Goal: Check status: Check status

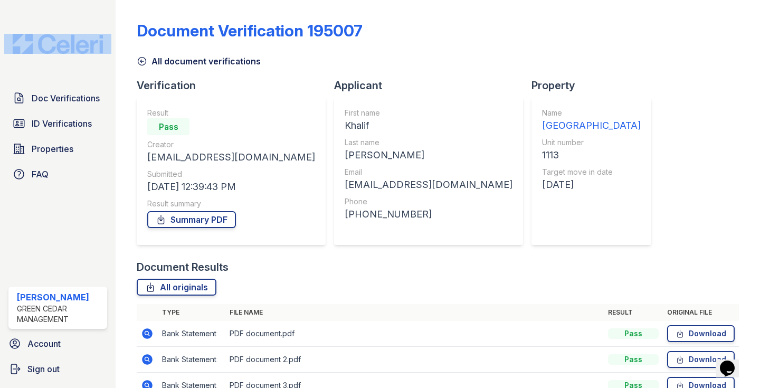
scroll to position [83, 0]
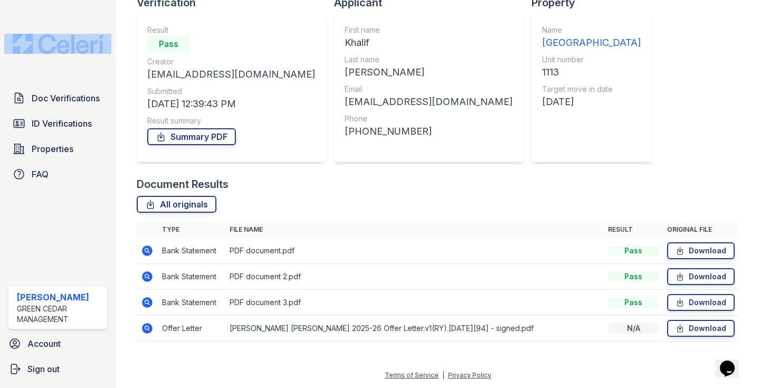
click at [120, 232] on div "Document Verification 195007 All document verifications Verification Result Pas…" at bounding box center [438, 111] width 645 height 388
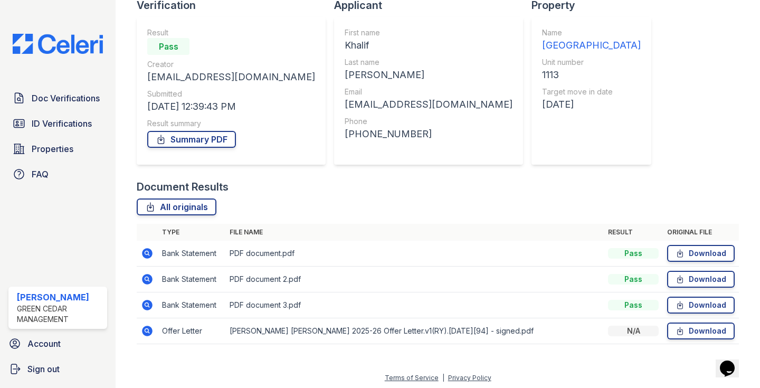
click at [145, 257] on icon at bounding box center [148, 253] width 11 height 11
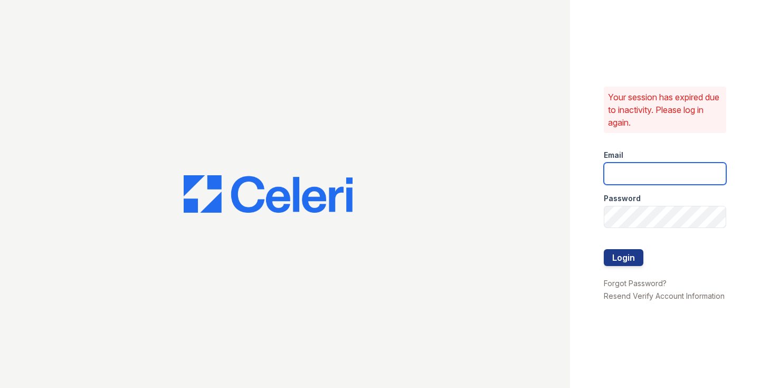
type input "[EMAIL_ADDRESS][PERSON_NAME][PERSON_NAME][DOMAIN_NAME]"
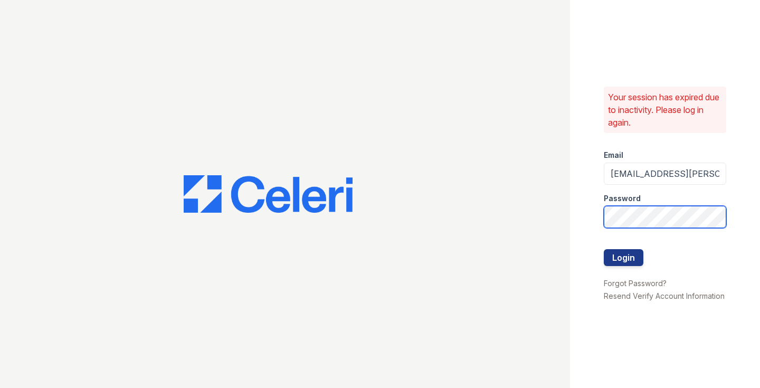
click at [623, 257] on button "Login" at bounding box center [624, 257] width 40 height 17
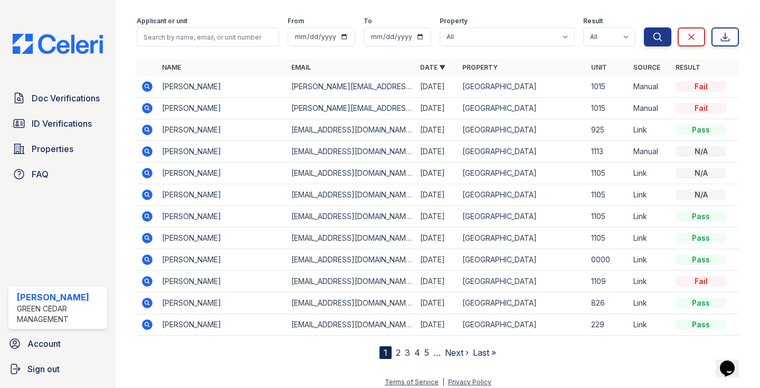
scroll to position [72, 0]
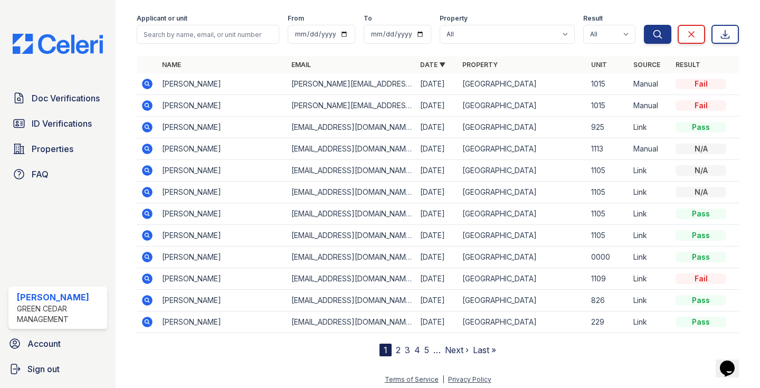
click at [148, 260] on icon at bounding box center [148, 257] width 11 height 11
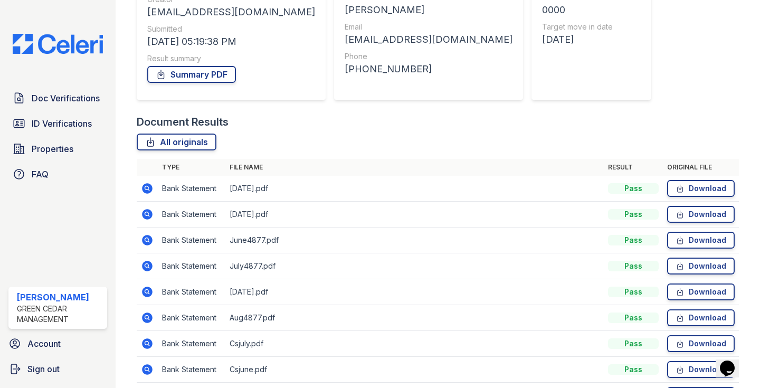
scroll to position [148, 0]
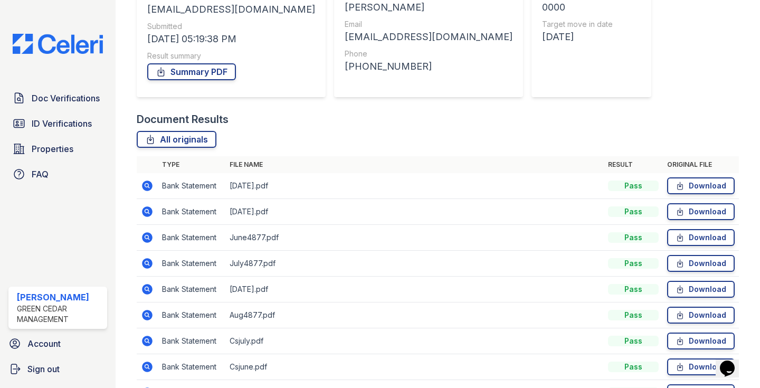
click at [148, 183] on icon at bounding box center [148, 186] width 11 height 11
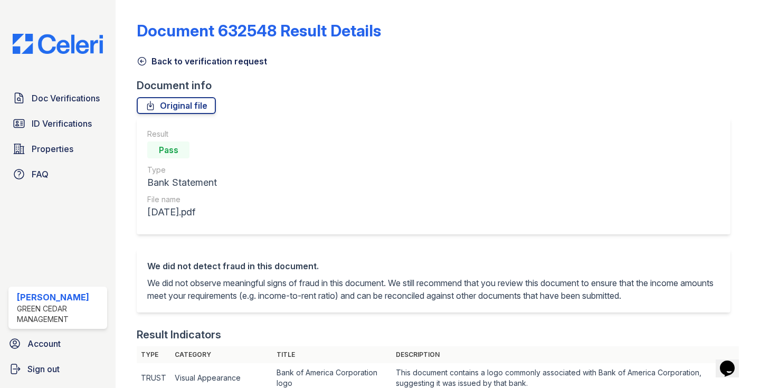
click at [147, 63] on icon at bounding box center [142, 61] width 11 height 11
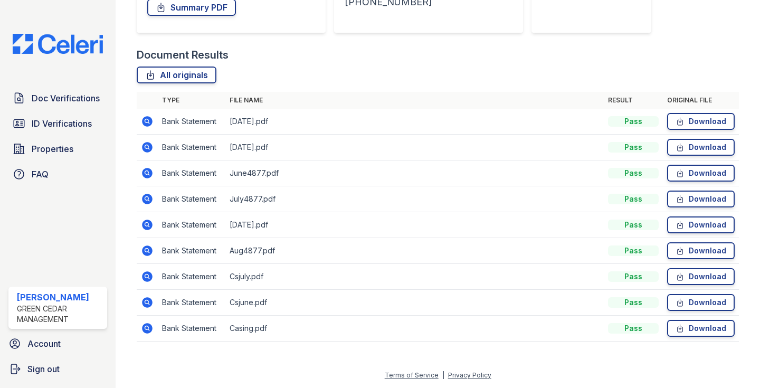
scroll to position [212, 0]
click at [146, 147] on icon at bounding box center [147, 146] width 3 height 3
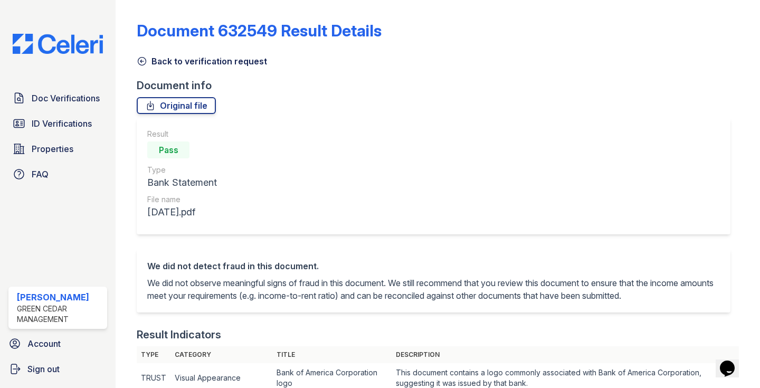
click at [143, 61] on icon at bounding box center [142, 61] width 11 height 11
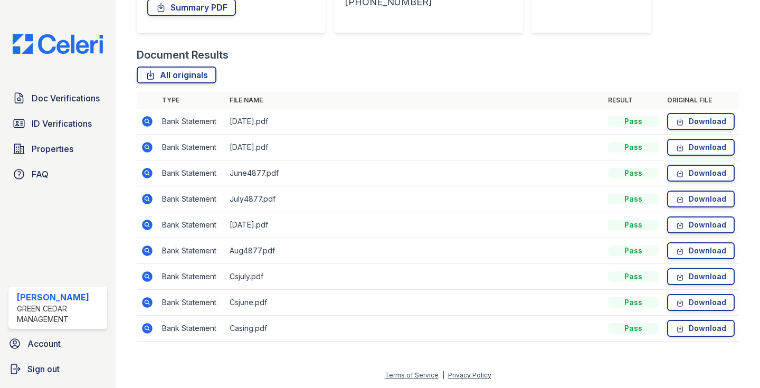
scroll to position [212, 0]
click at [146, 173] on icon at bounding box center [147, 172] width 3 height 3
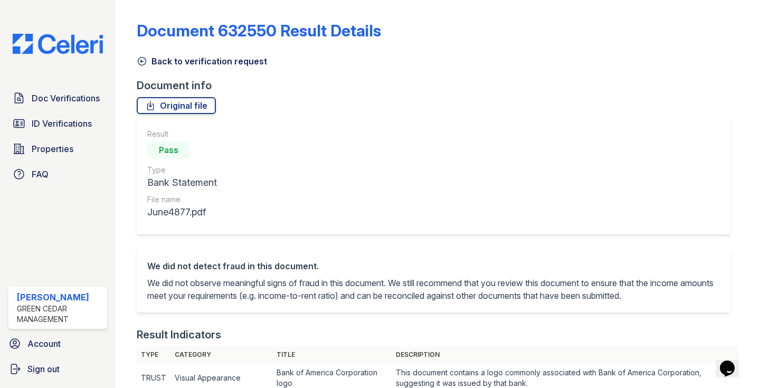
click at [142, 62] on icon at bounding box center [142, 61] width 11 height 11
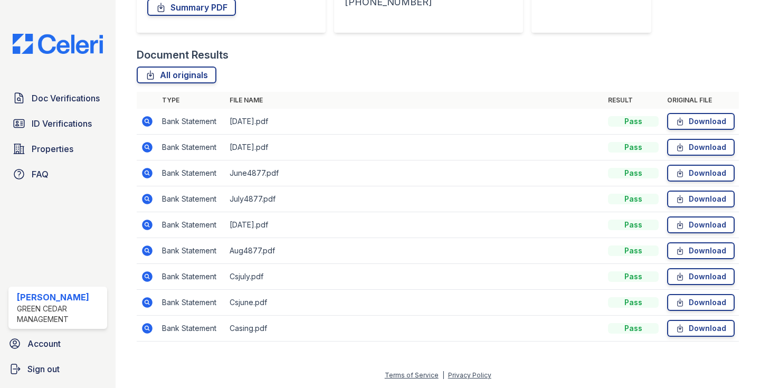
scroll to position [212, 0]
click at [149, 247] on icon at bounding box center [148, 250] width 11 height 11
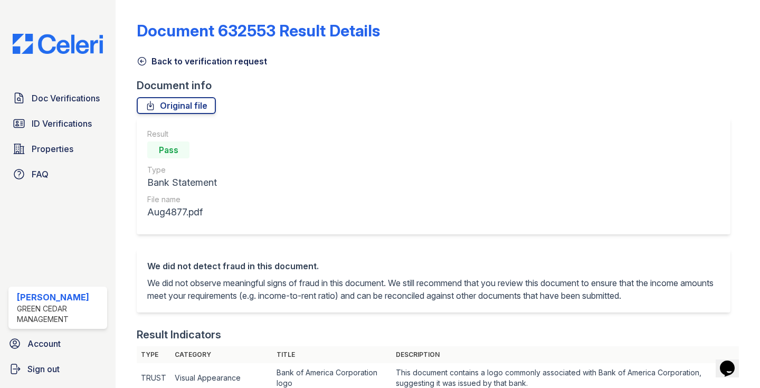
click at [147, 64] on icon at bounding box center [142, 61] width 11 height 11
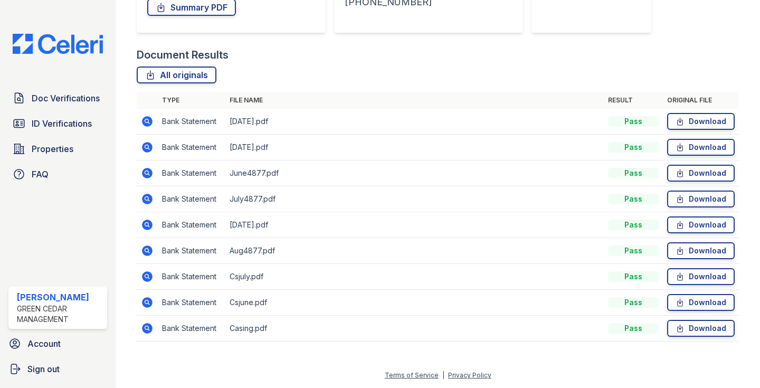
scroll to position [212, 0]
click at [149, 324] on icon at bounding box center [148, 328] width 11 height 11
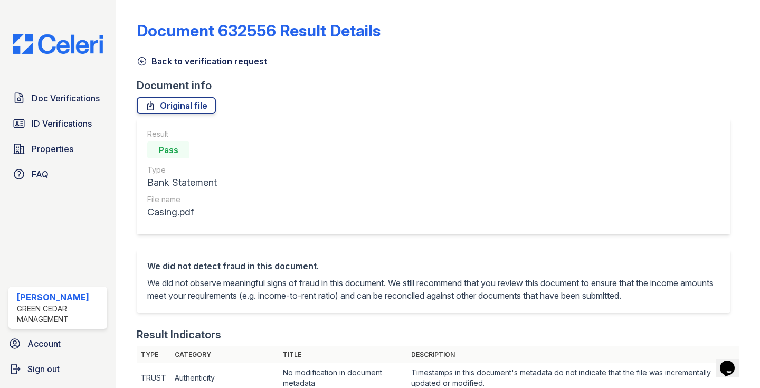
click at [144, 63] on icon at bounding box center [142, 61] width 11 height 11
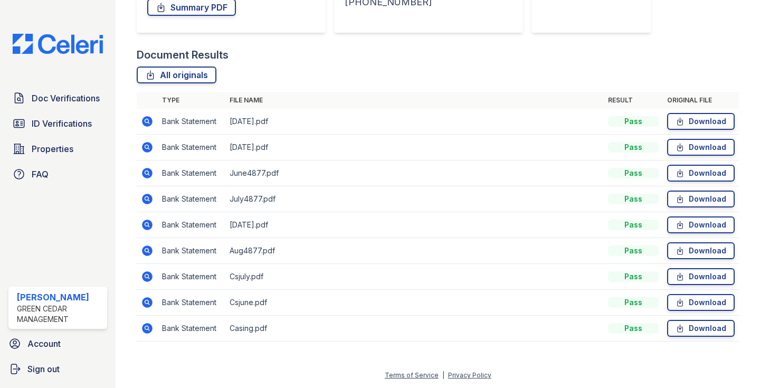
scroll to position [212, 0]
click at [68, 102] on span "Doc Verifications" at bounding box center [66, 98] width 68 height 13
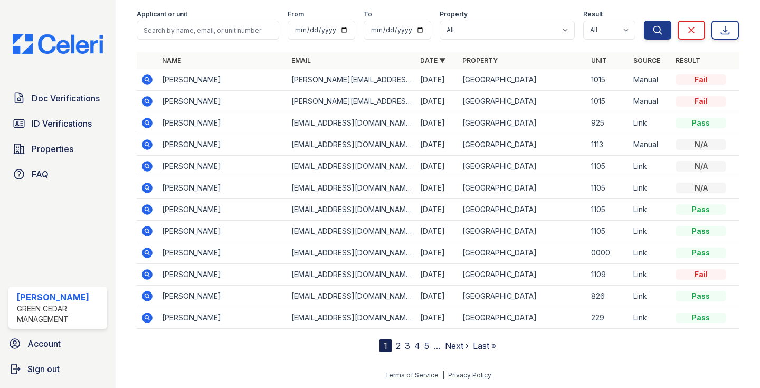
scroll to position [47, 0]
click at [146, 275] on icon at bounding box center [147, 273] width 3 height 3
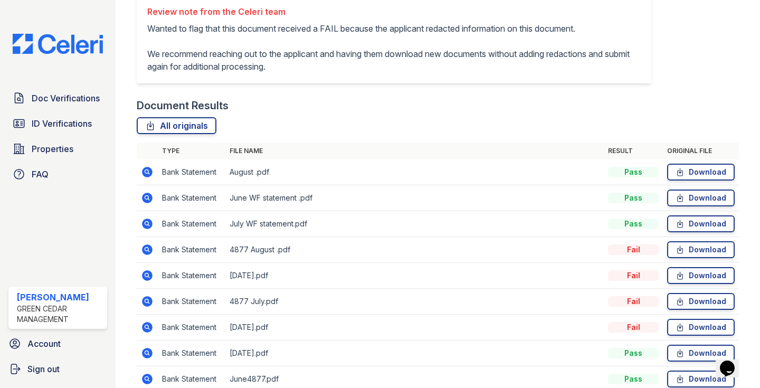
scroll to position [354, 0]
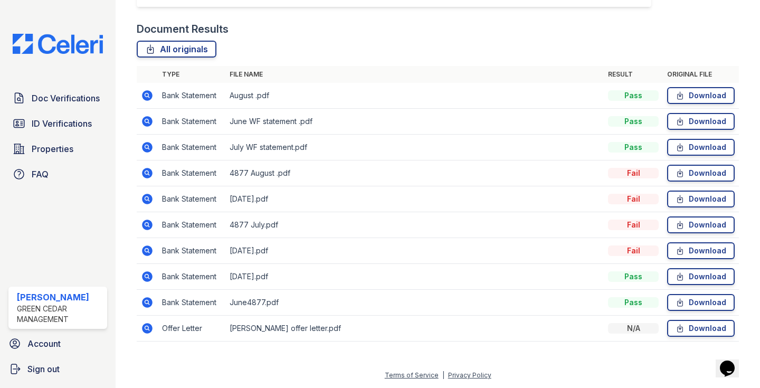
click at [147, 93] on icon at bounding box center [147, 95] width 13 height 13
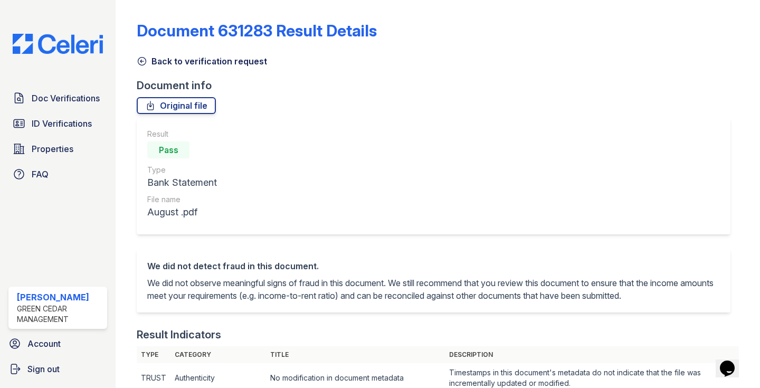
click at [142, 60] on icon at bounding box center [142, 62] width 8 height 8
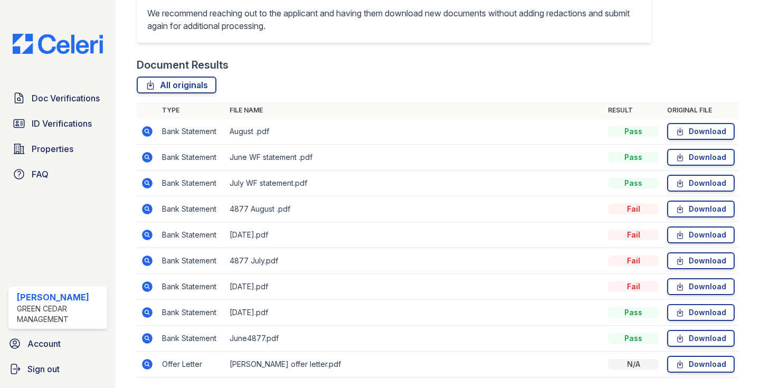
scroll to position [331, 0]
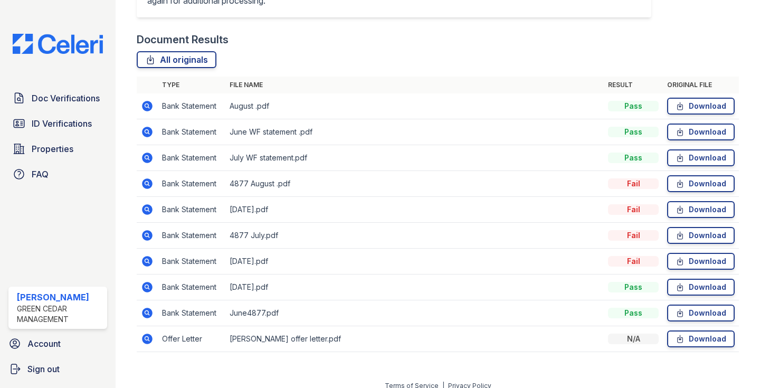
click at [148, 138] on icon at bounding box center [147, 132] width 13 height 13
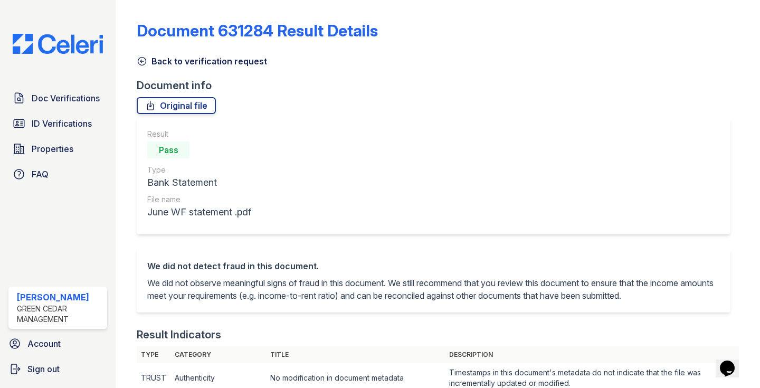
click at [144, 57] on icon at bounding box center [142, 61] width 11 height 11
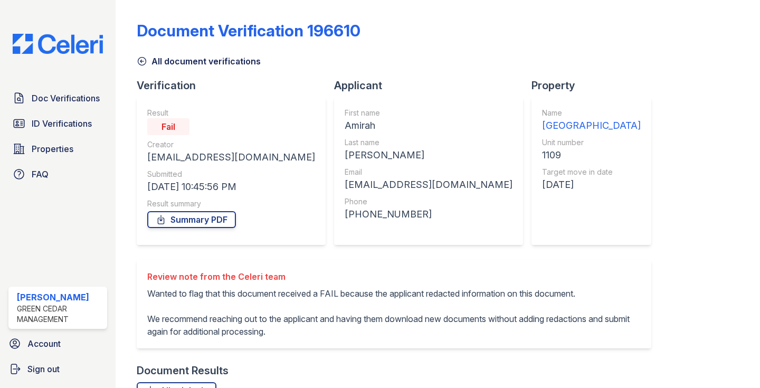
click at [143, 62] on icon at bounding box center [142, 61] width 11 height 11
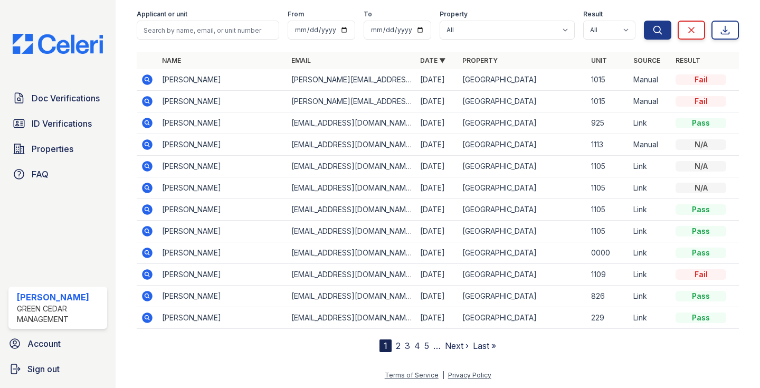
scroll to position [47, 0]
click at [147, 252] on icon at bounding box center [147, 252] width 3 height 3
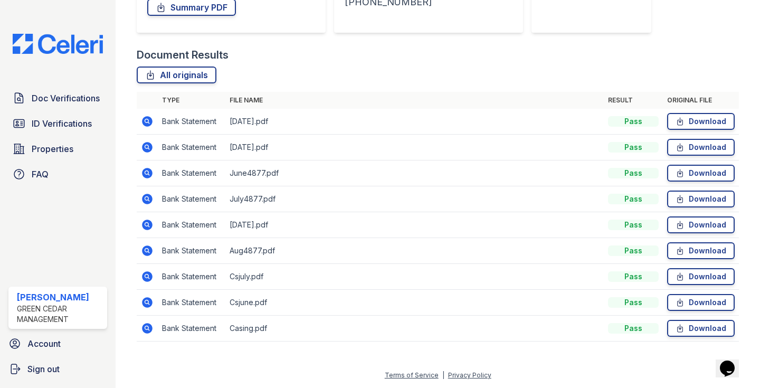
scroll to position [212, 0]
click at [145, 248] on icon at bounding box center [148, 250] width 11 height 11
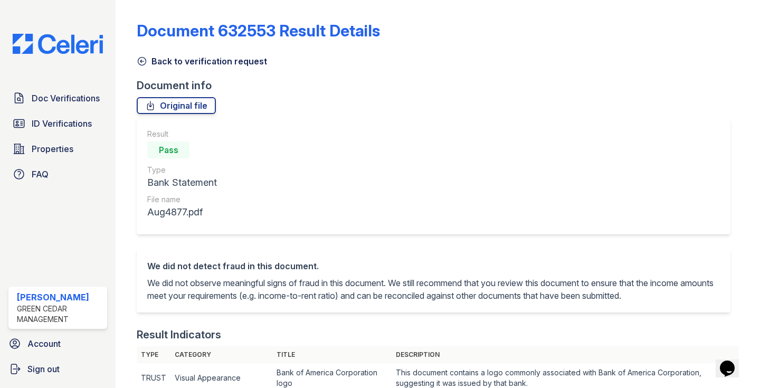
click at [141, 60] on icon at bounding box center [142, 62] width 8 height 8
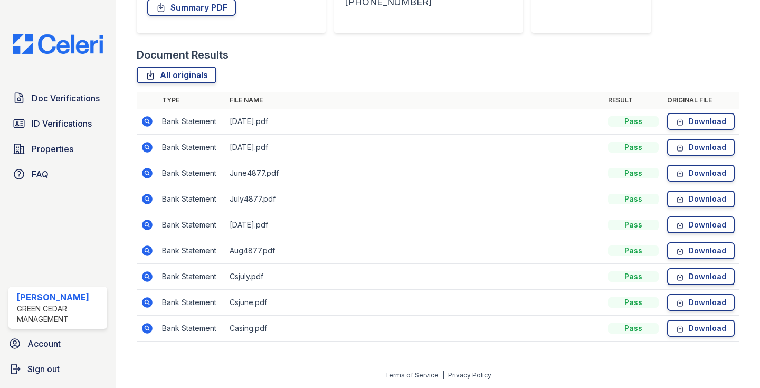
scroll to position [212, 0]
click at [146, 121] on icon at bounding box center [147, 120] width 3 height 3
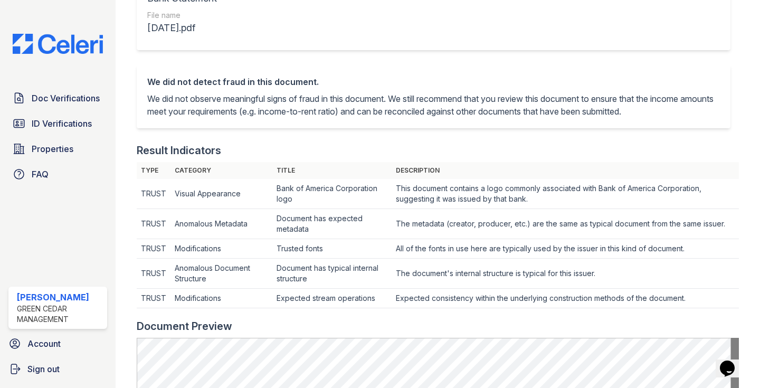
scroll to position [29, 0]
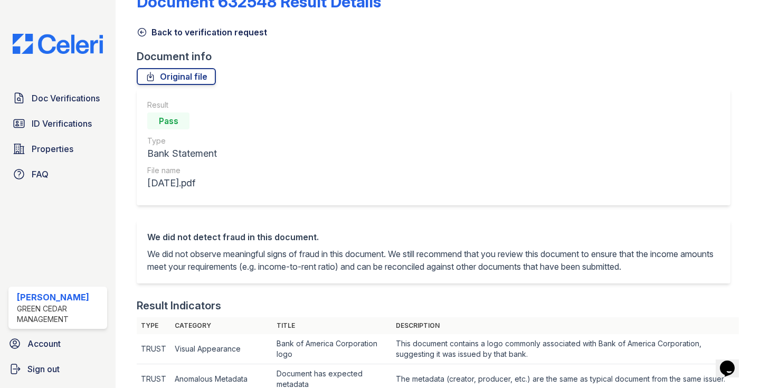
click at [143, 35] on icon at bounding box center [142, 32] width 11 height 11
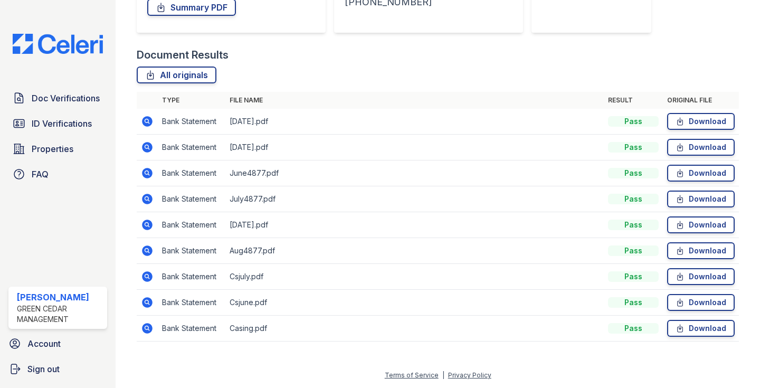
scroll to position [212, 0]
click at [150, 331] on icon at bounding box center [148, 328] width 11 height 11
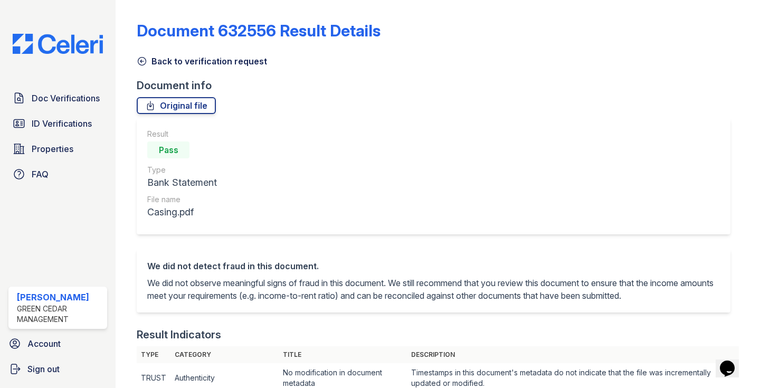
click at [144, 60] on icon at bounding box center [142, 61] width 11 height 11
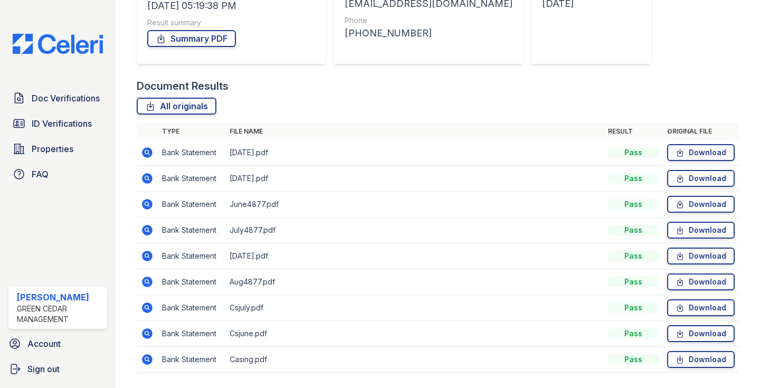
scroll to position [182, 0]
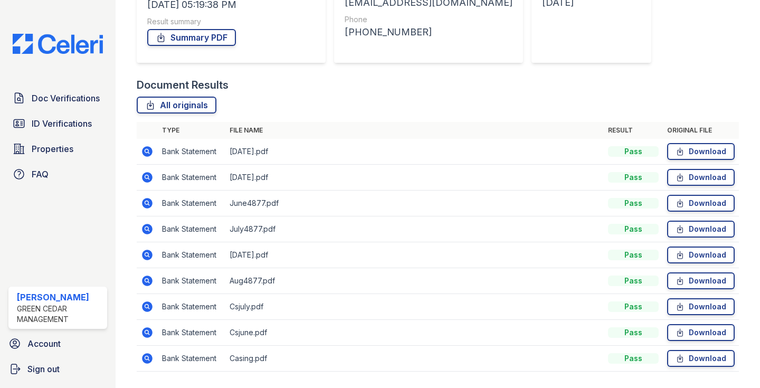
click at [146, 178] on icon at bounding box center [147, 177] width 13 height 13
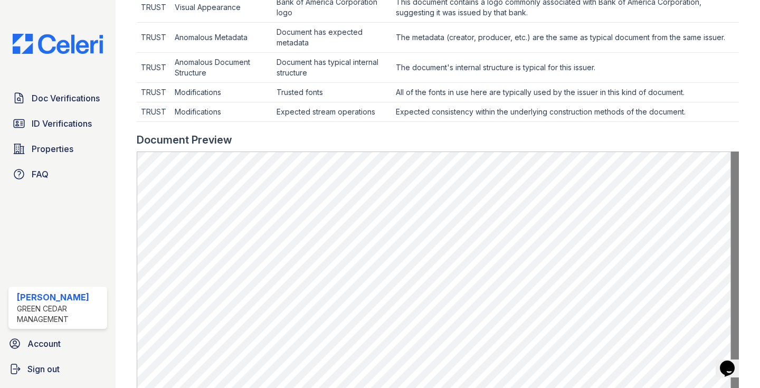
scroll to position [50, 0]
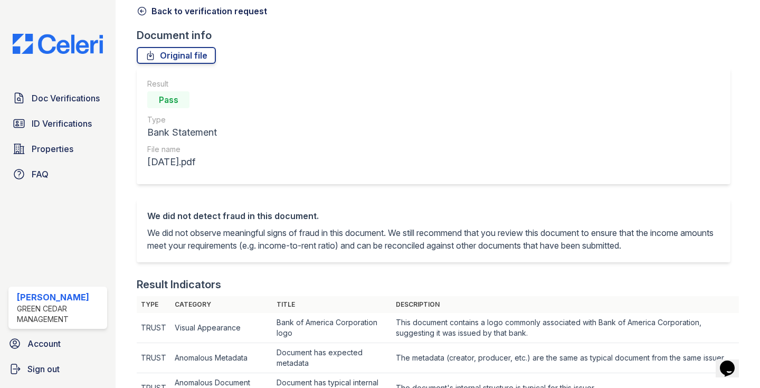
click at [140, 13] on icon at bounding box center [142, 11] width 11 height 11
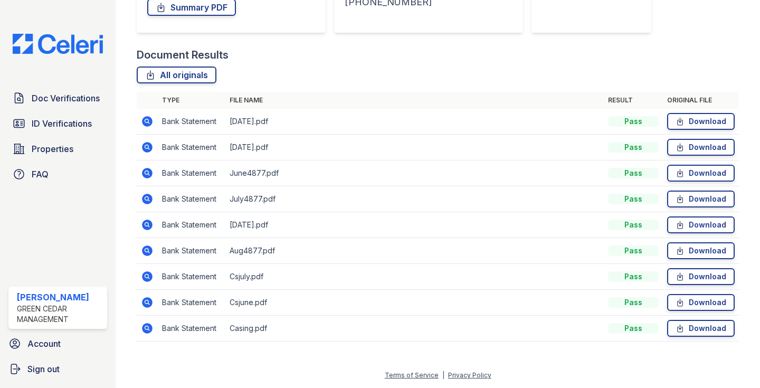
scroll to position [212, 0]
click at [145, 252] on icon at bounding box center [148, 250] width 11 height 11
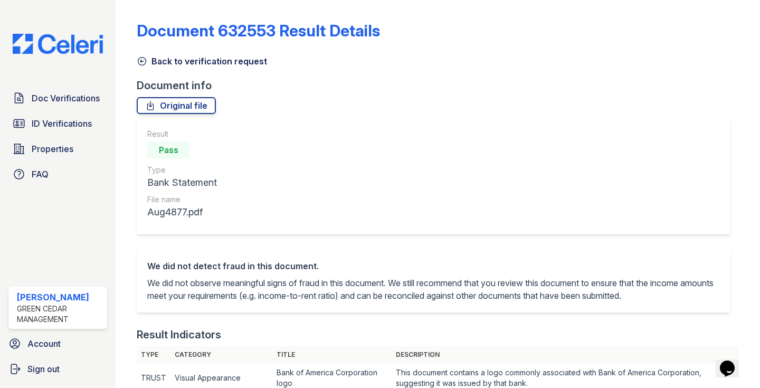
click at [143, 67] on link "Back to verification request" at bounding box center [202, 61] width 130 height 13
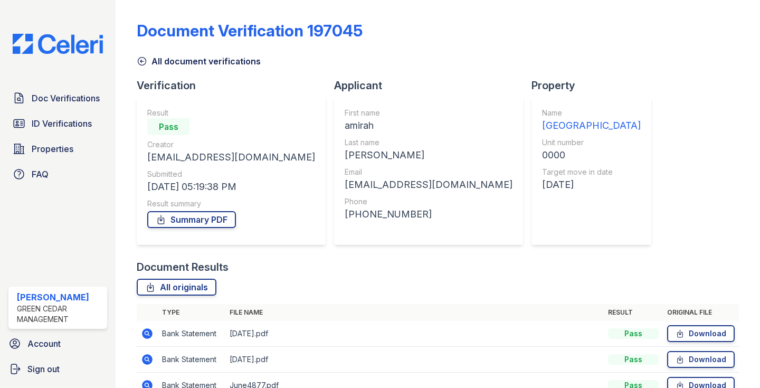
click at [144, 63] on icon at bounding box center [142, 61] width 11 height 11
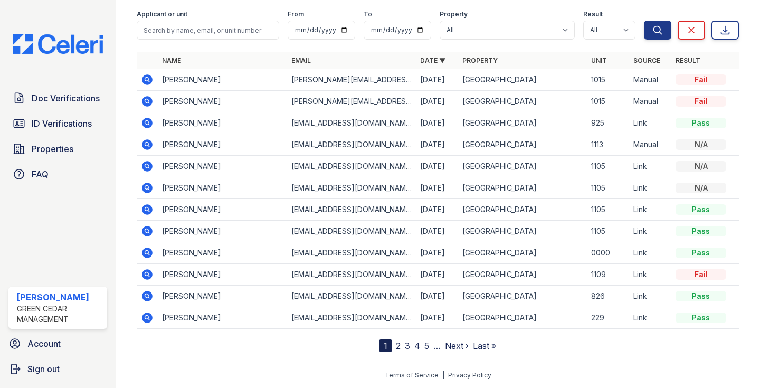
scroll to position [47, 0]
click at [147, 271] on icon at bounding box center [148, 274] width 11 height 11
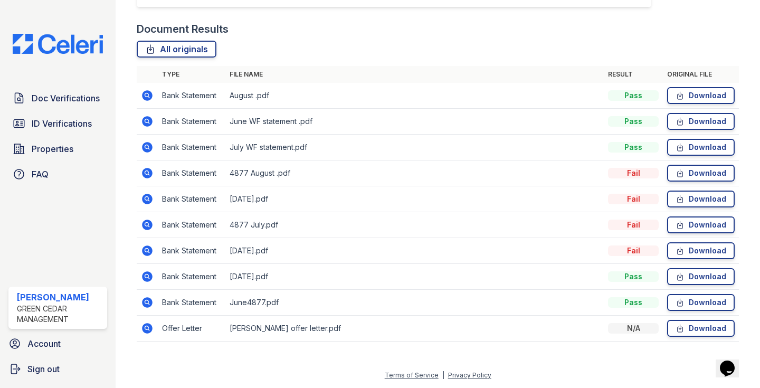
scroll to position [354, 0]
click at [148, 147] on icon at bounding box center [147, 147] width 13 height 13
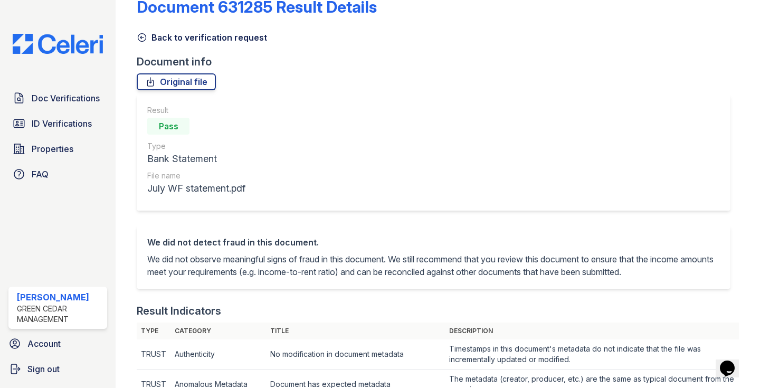
scroll to position [3, 0]
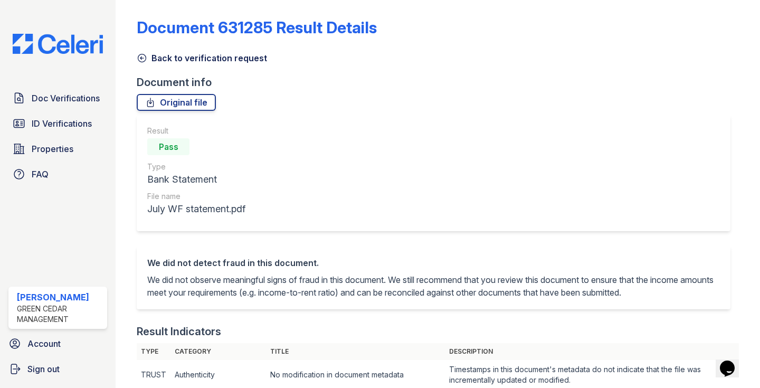
click at [140, 56] on icon at bounding box center [142, 58] width 11 height 11
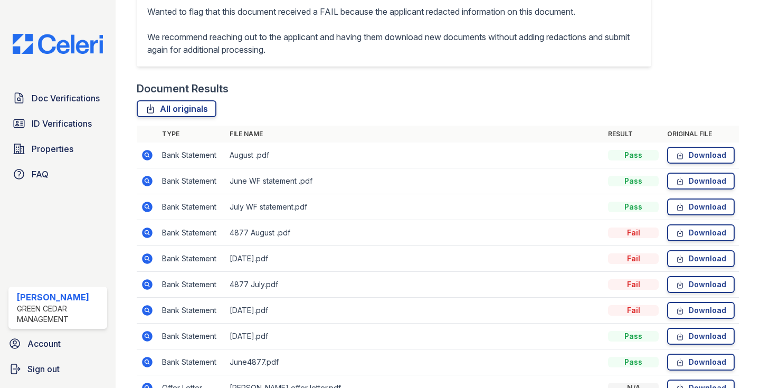
scroll to position [299, 0]
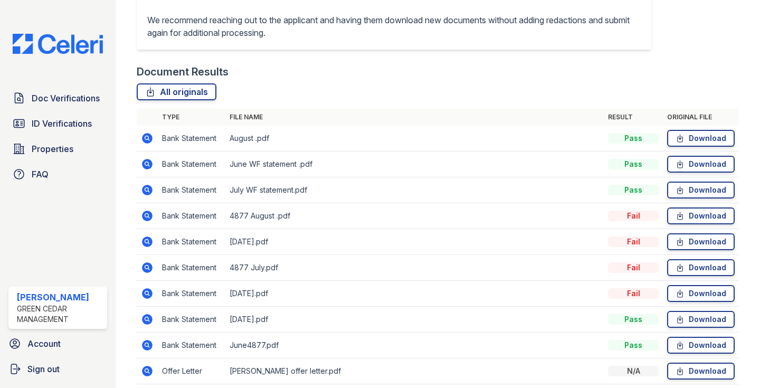
click at [144, 144] on icon at bounding box center [148, 138] width 11 height 11
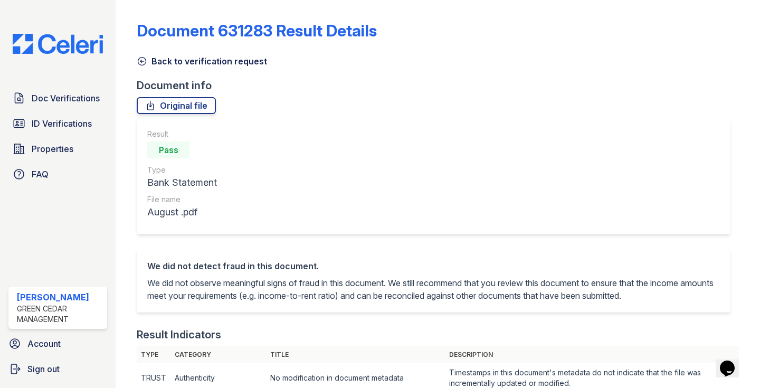
click at [145, 59] on icon at bounding box center [142, 62] width 8 height 8
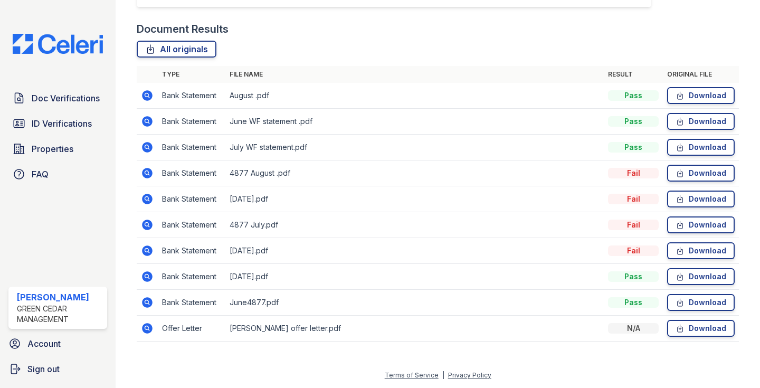
scroll to position [354, 0]
click at [146, 153] on icon at bounding box center [147, 147] width 13 height 13
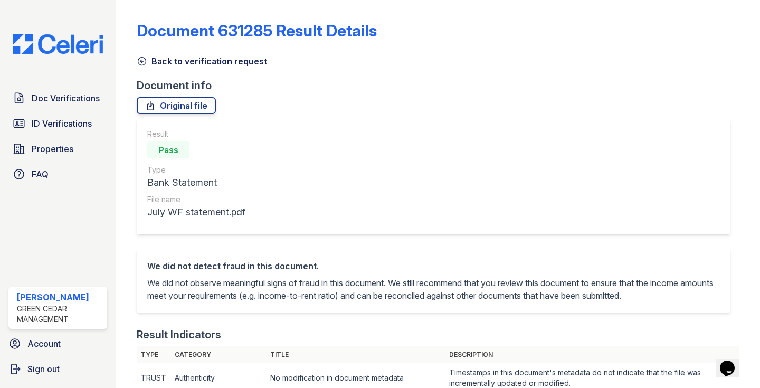
click at [144, 59] on icon at bounding box center [142, 61] width 11 height 11
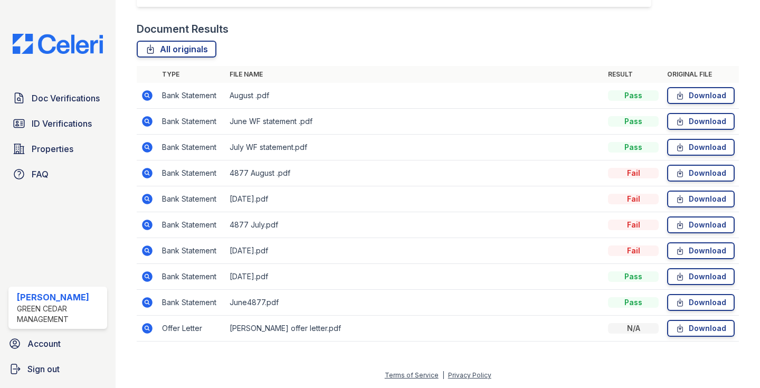
scroll to position [354, 0]
click at [146, 122] on icon at bounding box center [147, 121] width 13 height 13
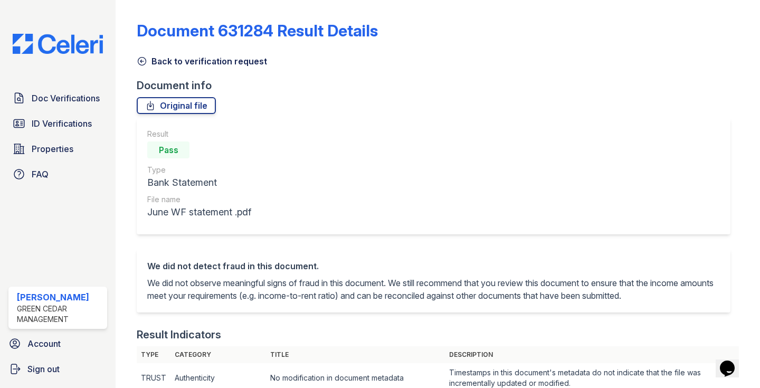
click at [139, 60] on icon at bounding box center [142, 61] width 11 height 11
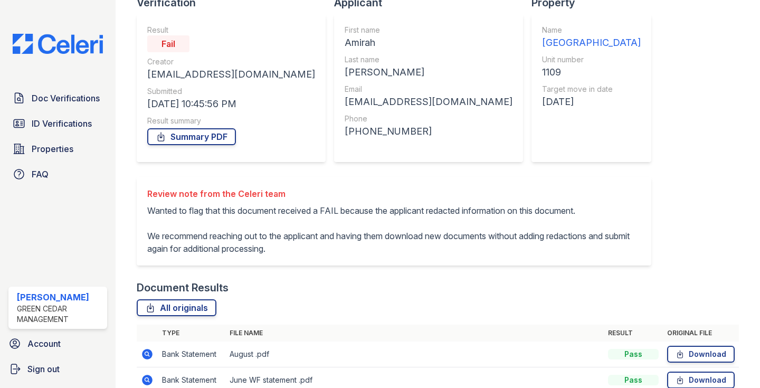
scroll to position [353, 0]
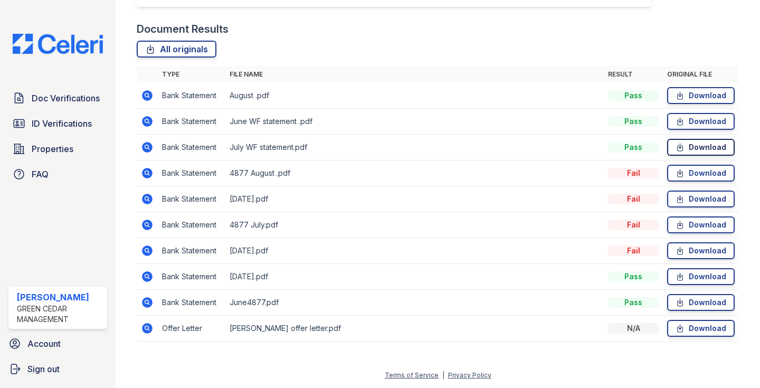
click at [676, 148] on icon at bounding box center [680, 147] width 9 height 11
click at [684, 126] on link "Download" at bounding box center [701, 121] width 68 height 17
click at [705, 94] on link "Download" at bounding box center [701, 95] width 68 height 17
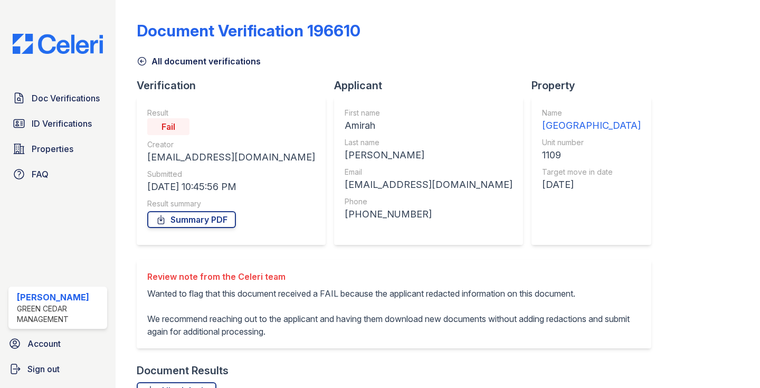
scroll to position [0, 0]
click at [188, 220] on link "Summary PDF" at bounding box center [191, 219] width 89 height 17
click at [67, 99] on span "Doc Verifications" at bounding box center [66, 98] width 68 height 13
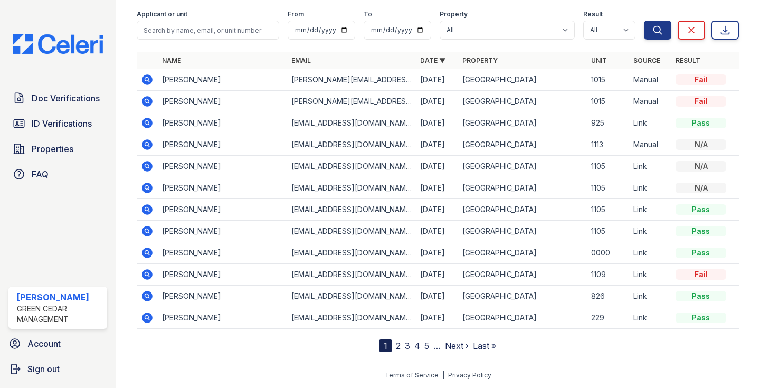
scroll to position [47, 0]
click at [145, 251] on icon at bounding box center [148, 253] width 11 height 11
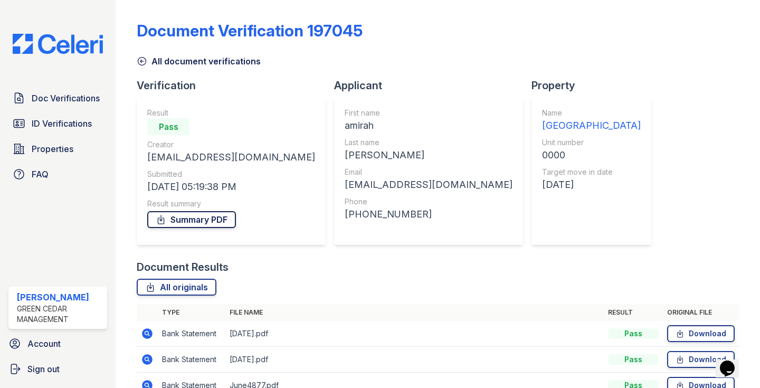
click at [176, 219] on link "Summary PDF" at bounding box center [191, 219] width 89 height 17
click at [61, 128] on span "ID Verifications" at bounding box center [62, 123] width 60 height 13
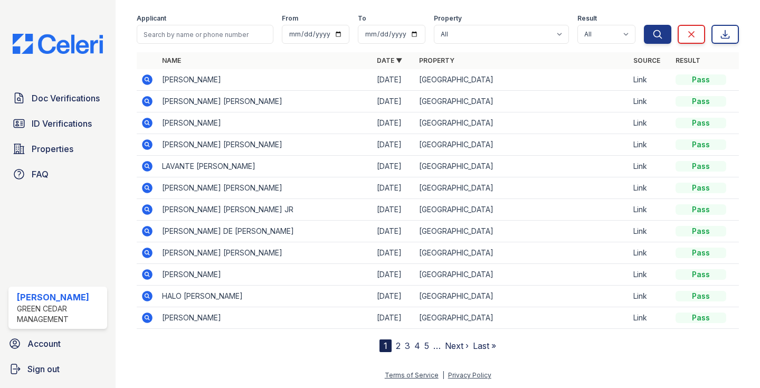
scroll to position [43, 0]
click at [150, 276] on icon at bounding box center [148, 274] width 11 height 11
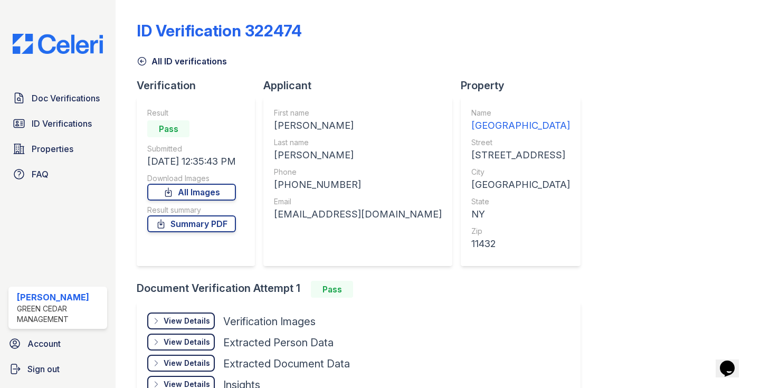
click at [140, 58] on icon at bounding box center [142, 62] width 8 height 8
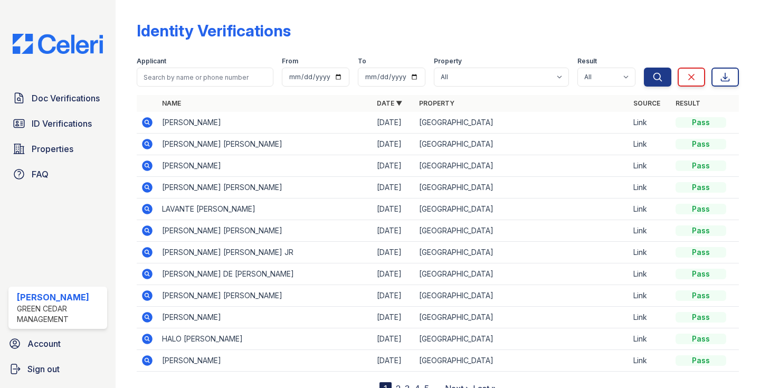
click at [146, 295] on icon at bounding box center [147, 295] width 3 height 3
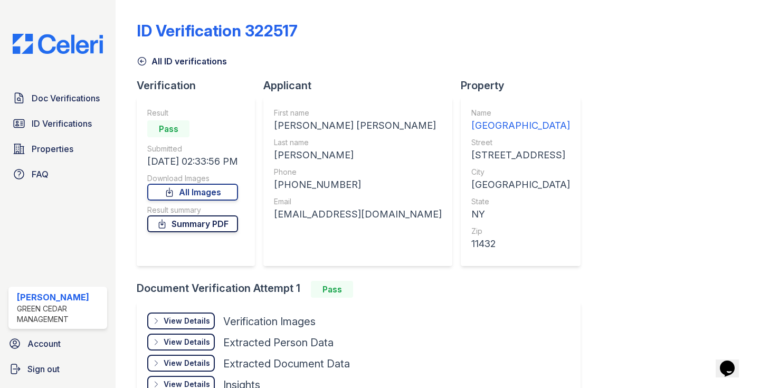
click at [182, 231] on link "Summary PDF" at bounding box center [192, 223] width 91 height 17
click at [142, 58] on icon at bounding box center [142, 61] width 11 height 11
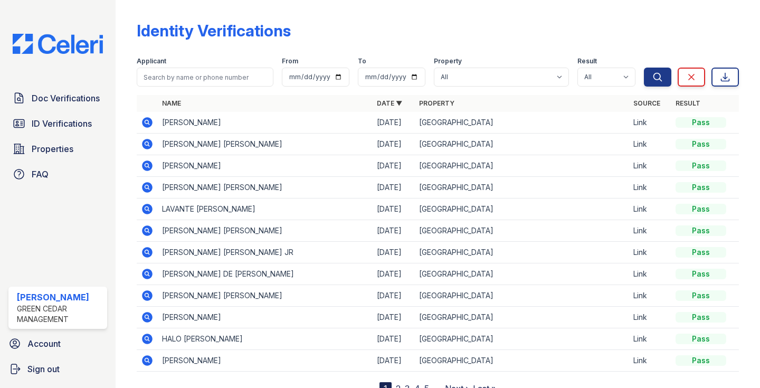
click at [148, 316] on icon at bounding box center [147, 316] width 3 height 3
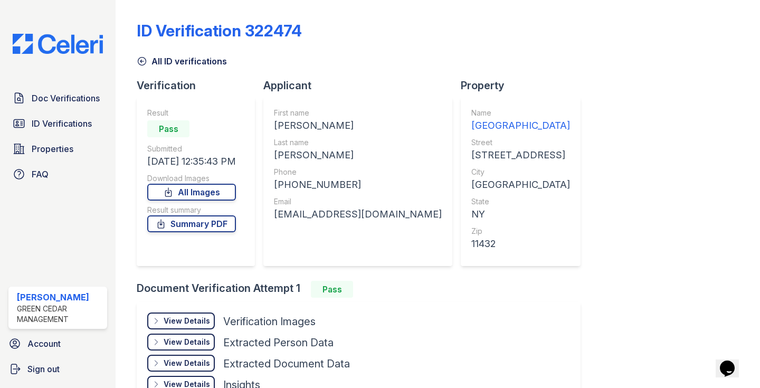
click at [149, 67] on link "All ID verifications" at bounding box center [182, 61] width 90 height 13
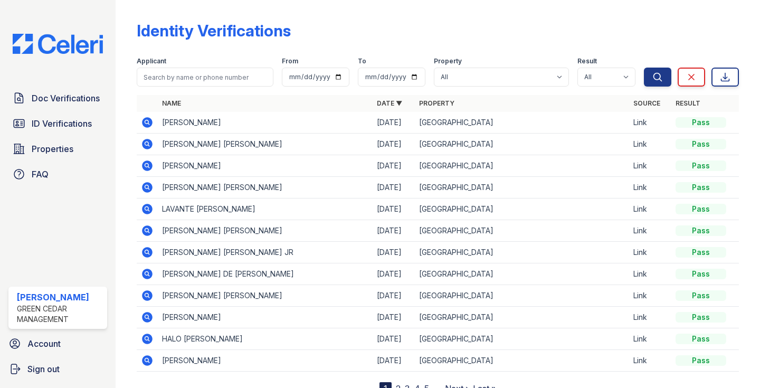
click at [149, 67] on div "Applicant" at bounding box center [205, 62] width 137 height 11
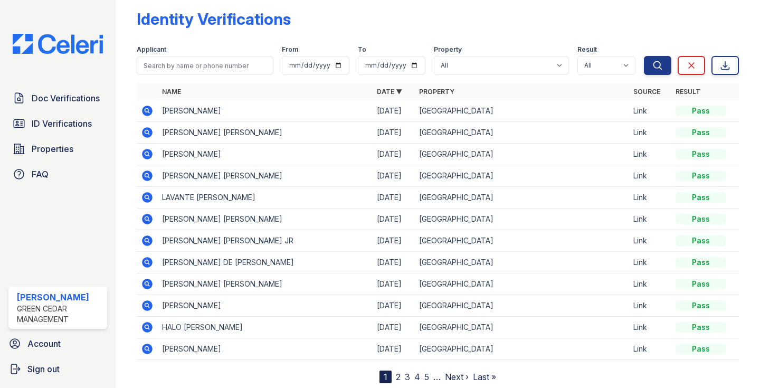
scroll to position [13, 0]
click at [148, 215] on icon at bounding box center [148, 218] width 11 height 11
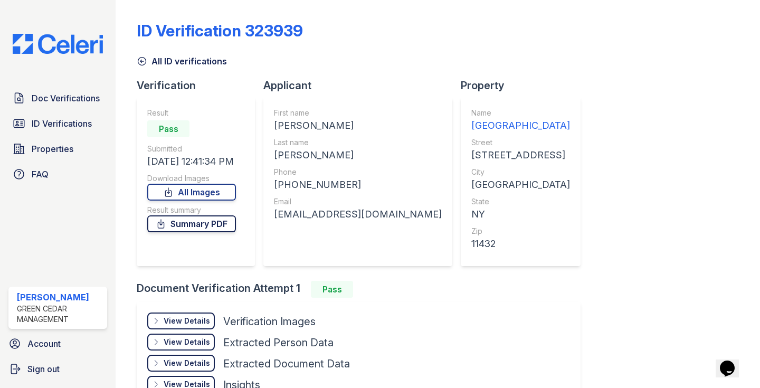
click at [185, 228] on link "Summary PDF" at bounding box center [191, 223] width 89 height 17
